Goal: Check status

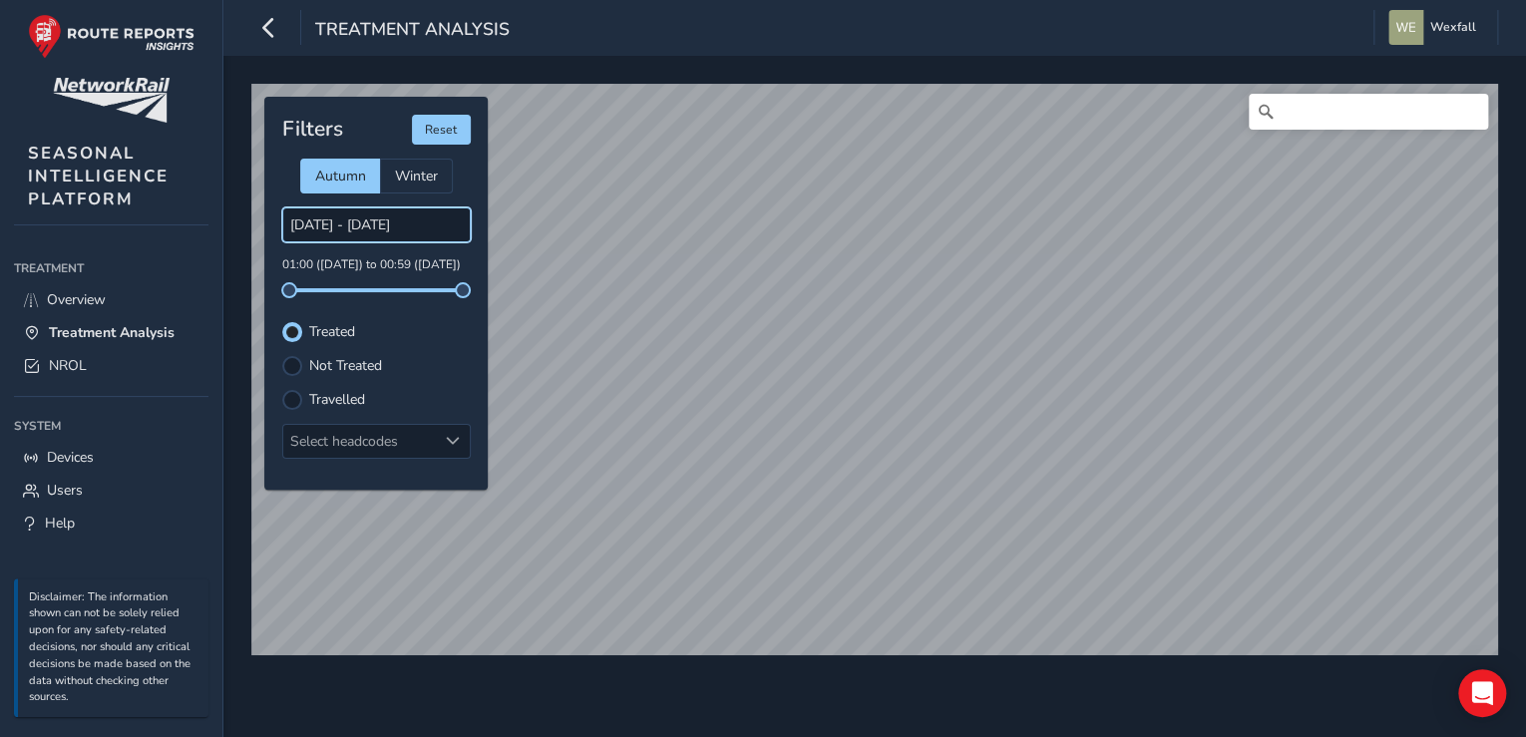
click at [356, 229] on input "[DATE] - [DATE]" at bounding box center [376, 224] width 189 height 35
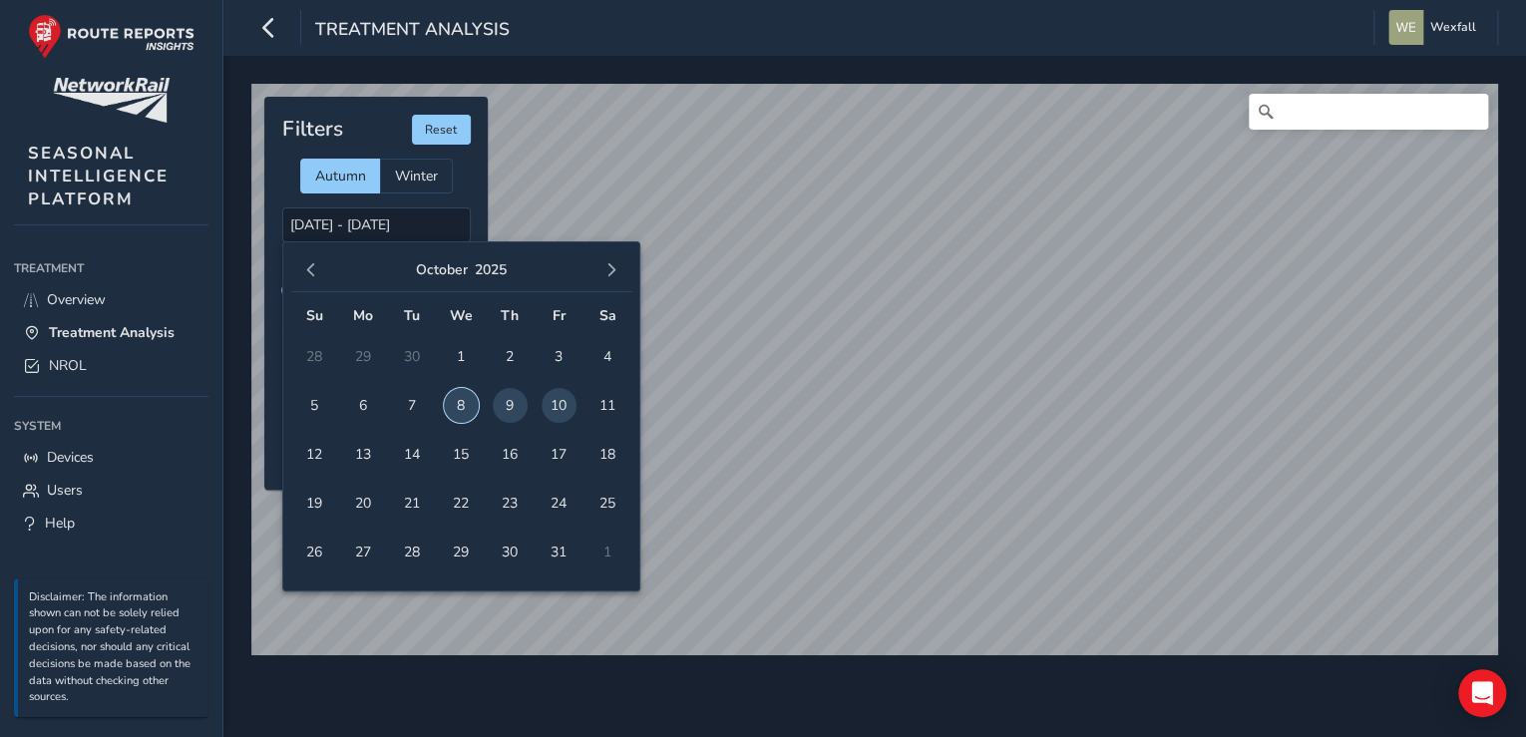
click at [455, 402] on span "8" at bounding box center [461, 405] width 35 height 35
click at [550, 405] on span "10" at bounding box center [559, 405] width 35 height 35
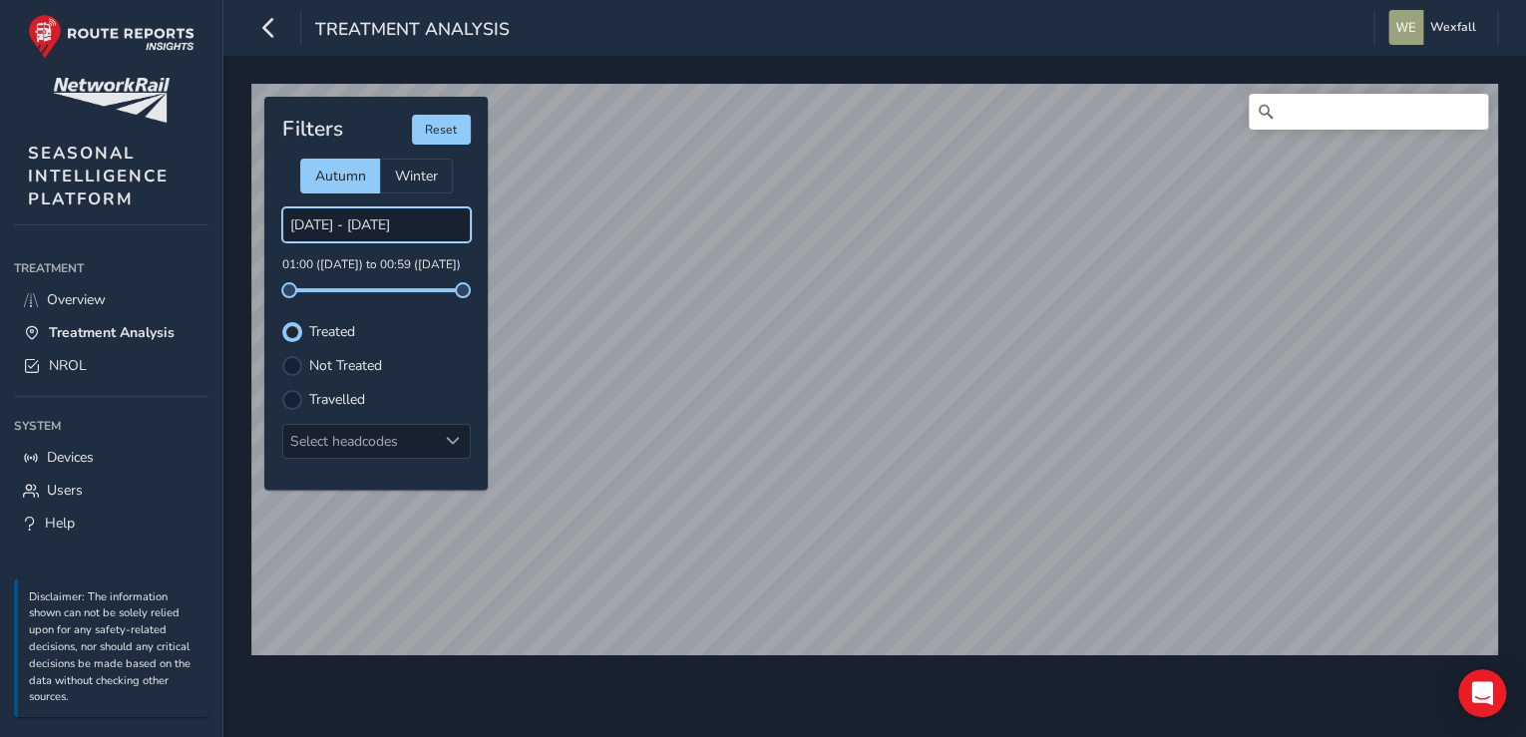
click at [398, 235] on input "[DATE] - [DATE]" at bounding box center [376, 224] width 189 height 35
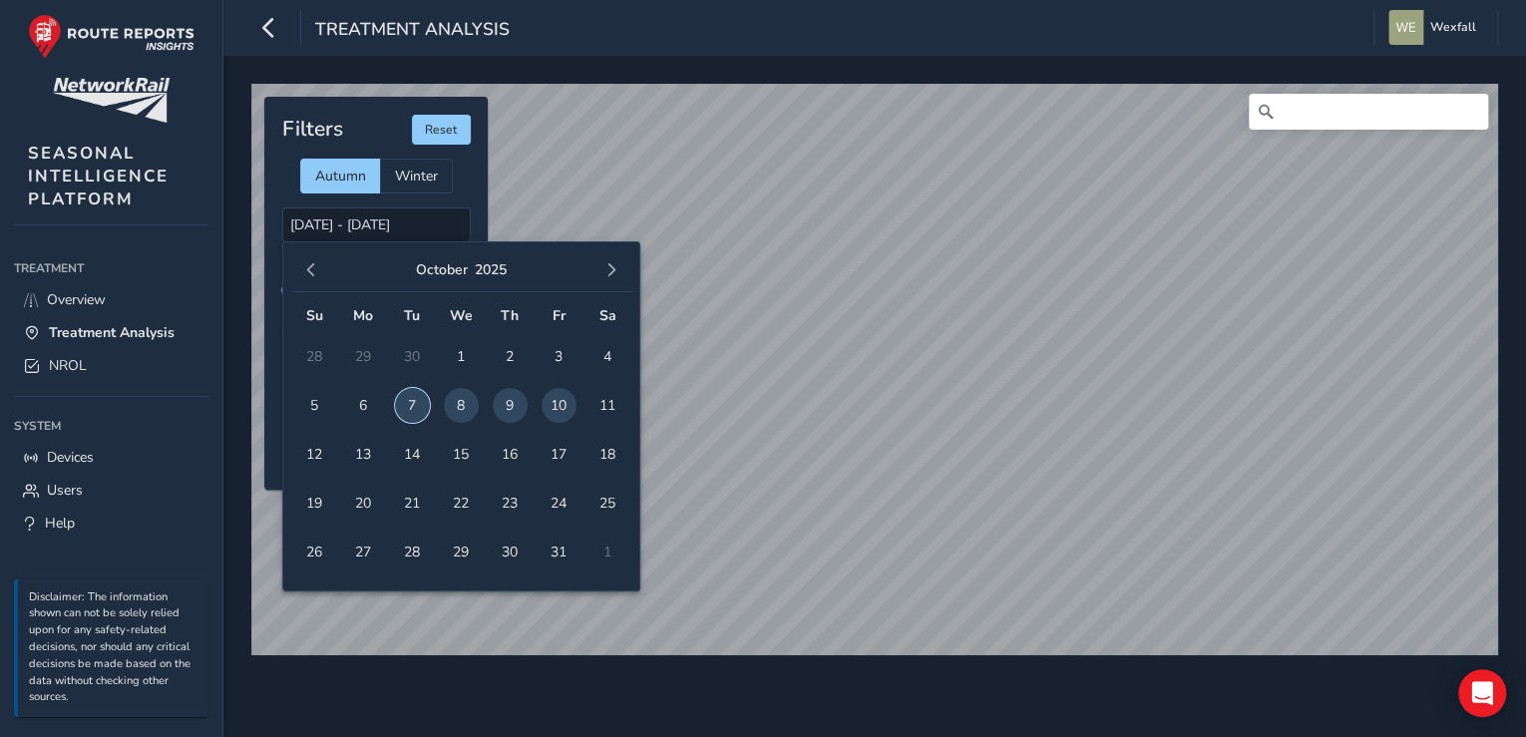
click at [417, 402] on span "7" at bounding box center [412, 405] width 35 height 35
click at [563, 413] on span "10" at bounding box center [559, 405] width 35 height 35
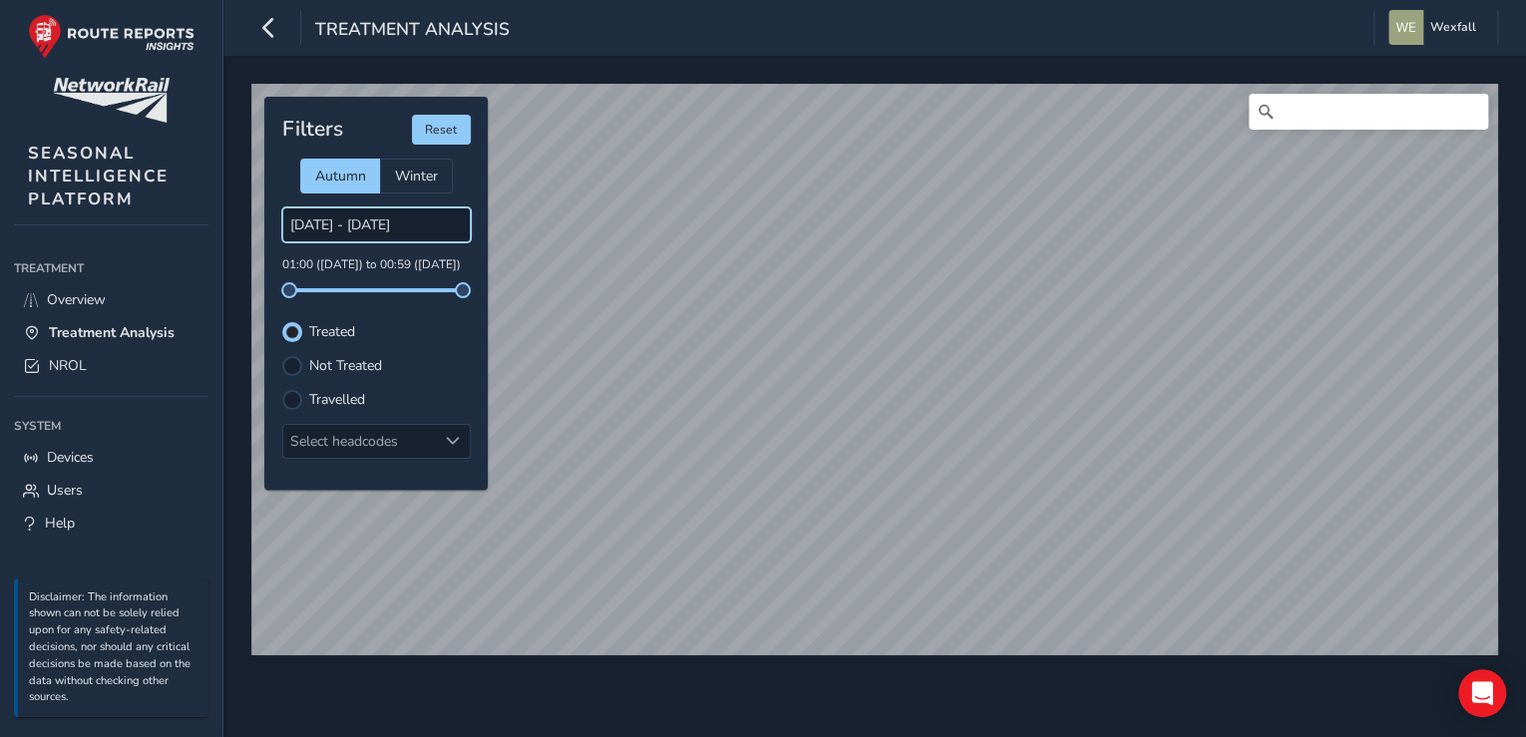
click at [413, 229] on input "[DATE] - [DATE]" at bounding box center [376, 224] width 189 height 35
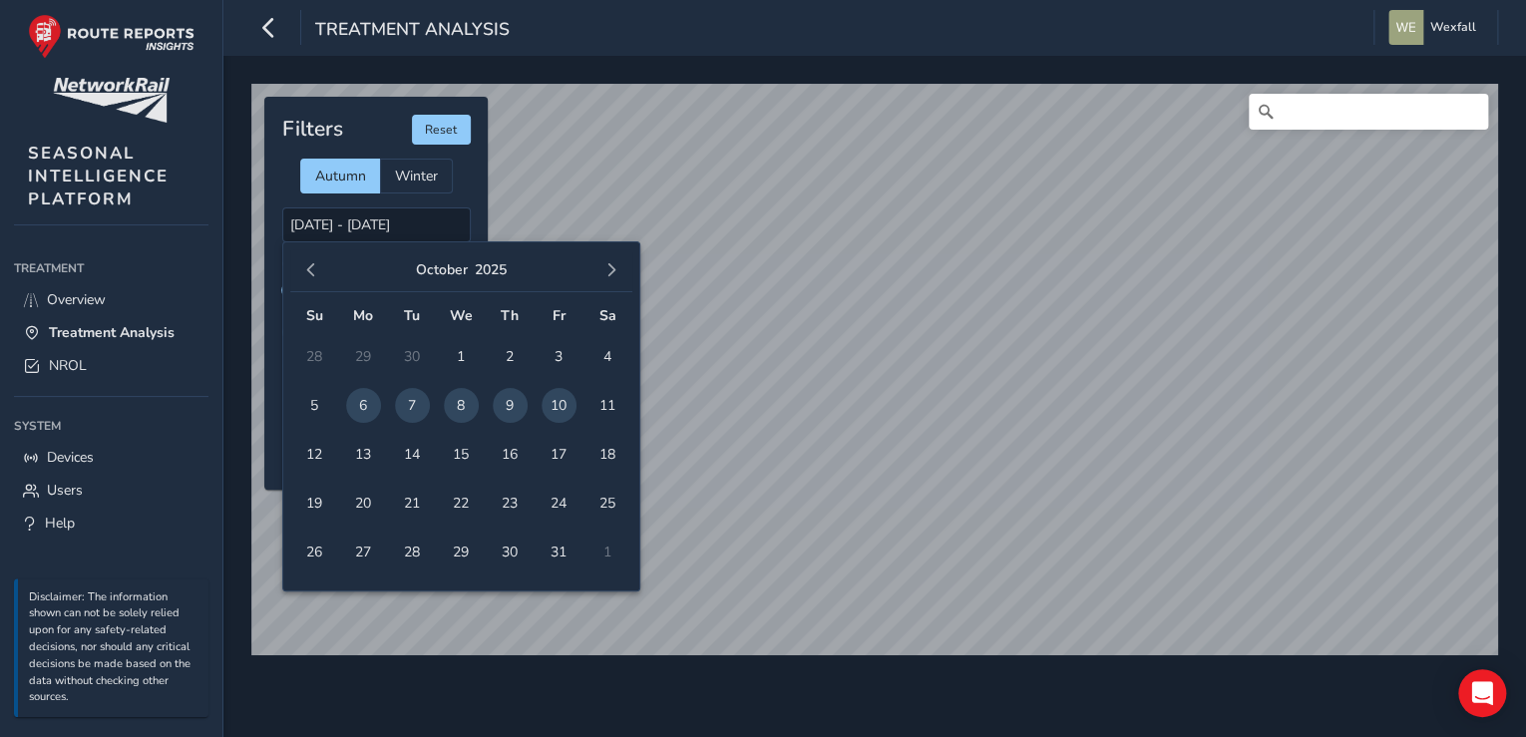
click at [554, 398] on span "10" at bounding box center [559, 405] width 35 height 35
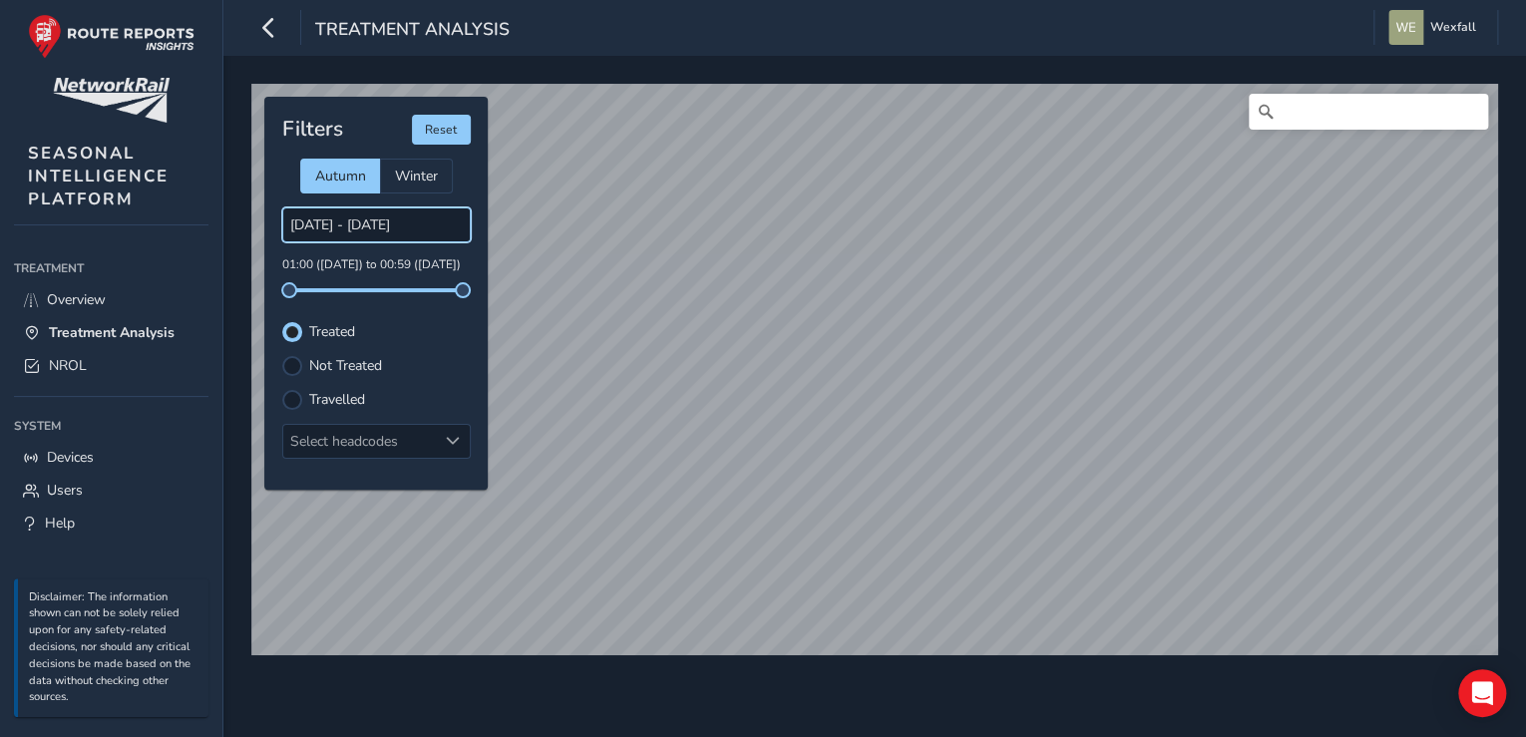
click at [363, 228] on input "[DATE] - [DATE]" at bounding box center [376, 224] width 189 height 35
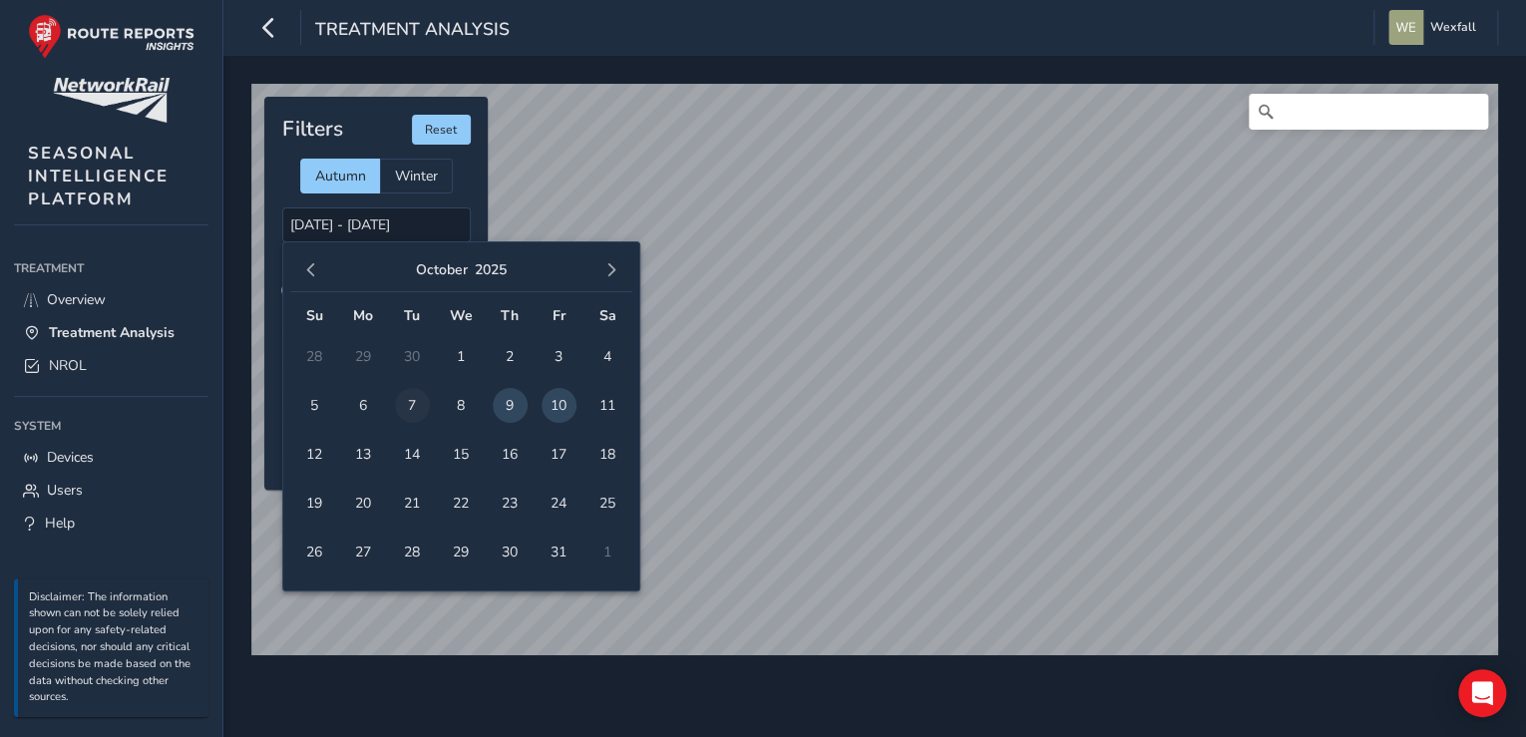
click at [410, 405] on span "7" at bounding box center [412, 405] width 35 height 35
click at [552, 403] on span "10" at bounding box center [559, 405] width 35 height 35
type input "[DATE] - [DATE]"
